Goal: Information Seeking & Learning: Check status

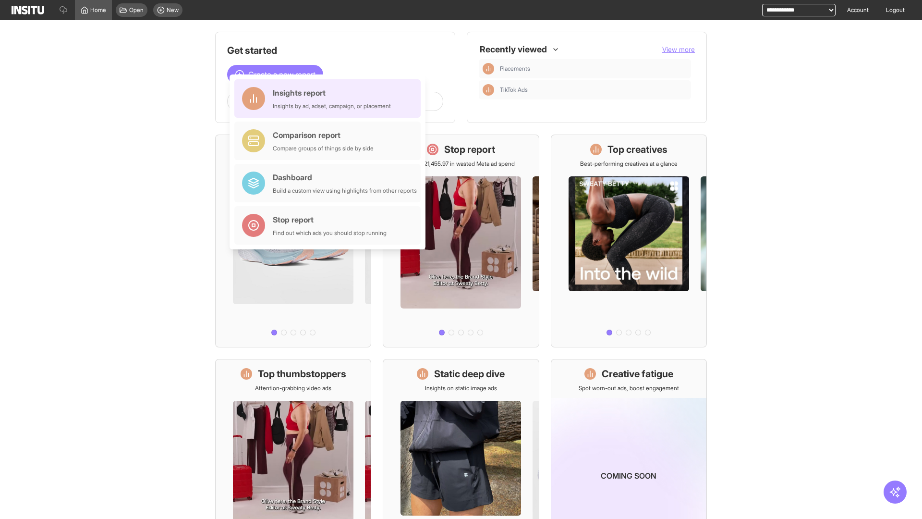
click at [330, 98] on div "Insights report Insights by ad, adset, campaign, or placement" at bounding box center [332, 98] width 118 height 23
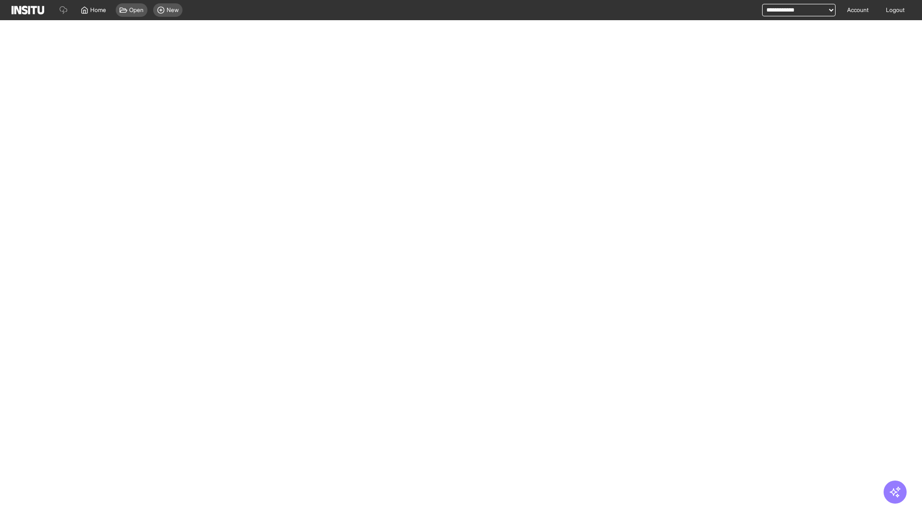
select select "**"
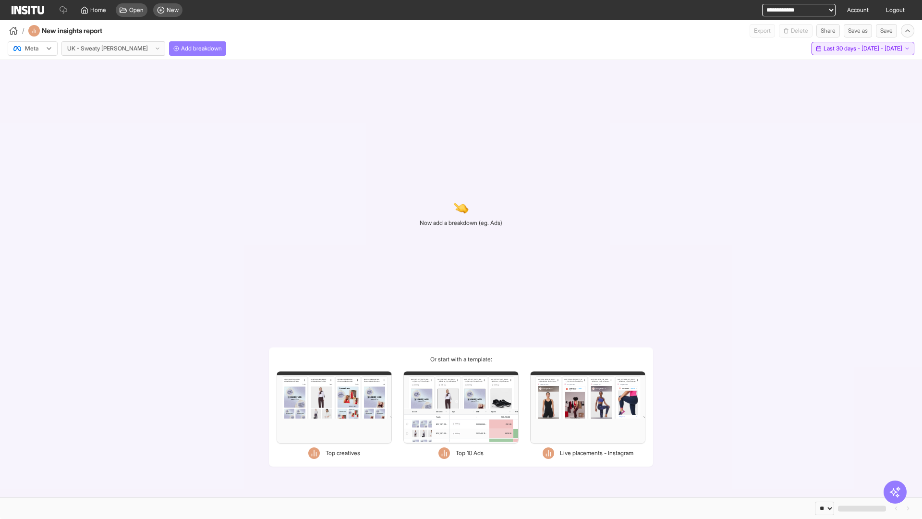
click at [844, 49] on span "Last 30 days - [DATE] - [DATE]" at bounding box center [863, 49] width 79 height 8
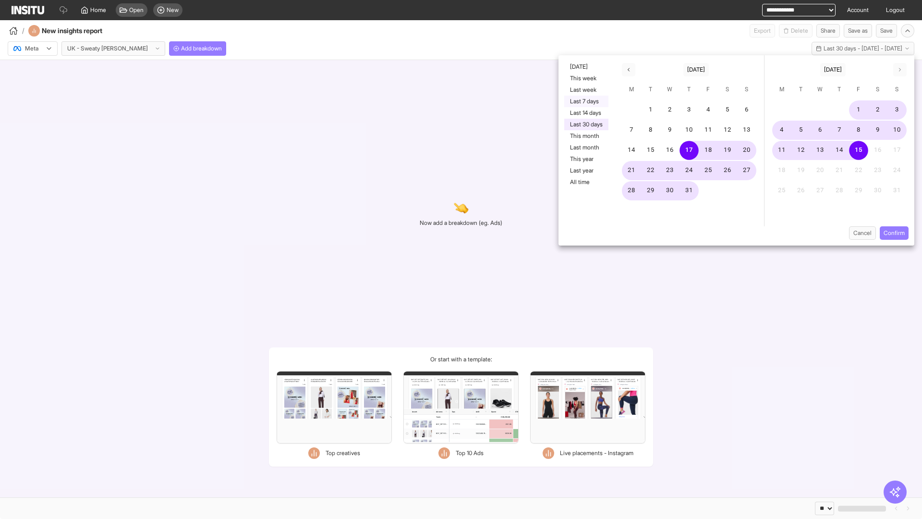
click at [586, 101] on button "Last 7 days" at bounding box center [587, 102] width 44 height 12
